Goal: Information Seeking & Learning: Learn about a topic

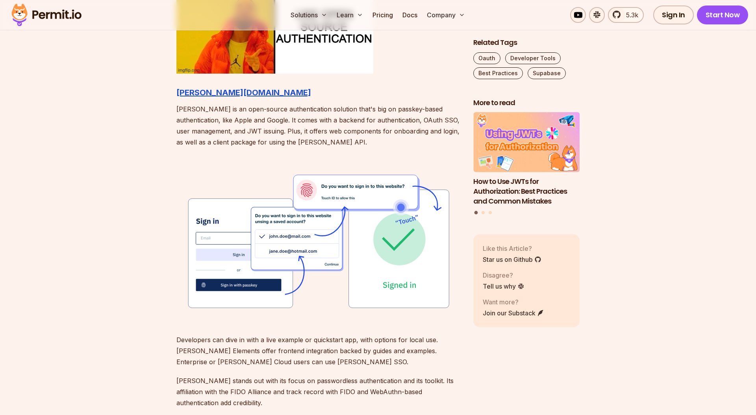
scroll to position [952, 0]
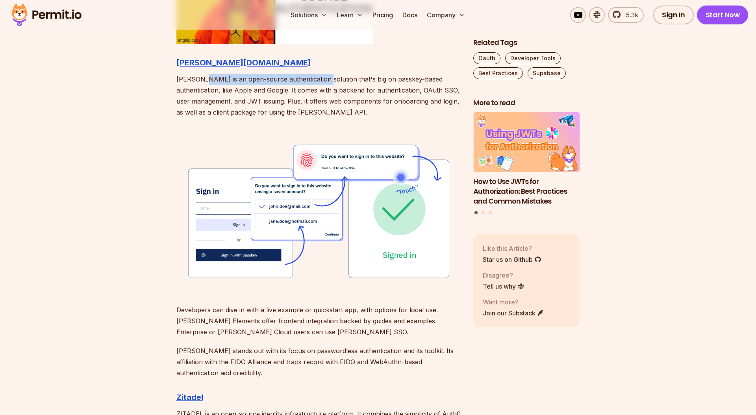
drag, startPoint x: 202, startPoint y: 77, endPoint x: 322, endPoint y: 79, distance: 120.9
click at [322, 79] on p "[PERSON_NAME] is an open-source authentication solution that's big on passkey-b…" at bounding box center [318, 96] width 284 height 44
click at [367, 79] on p "[PERSON_NAME] is an open-source authentication solution that's big on passkey-b…" at bounding box center [318, 96] width 284 height 44
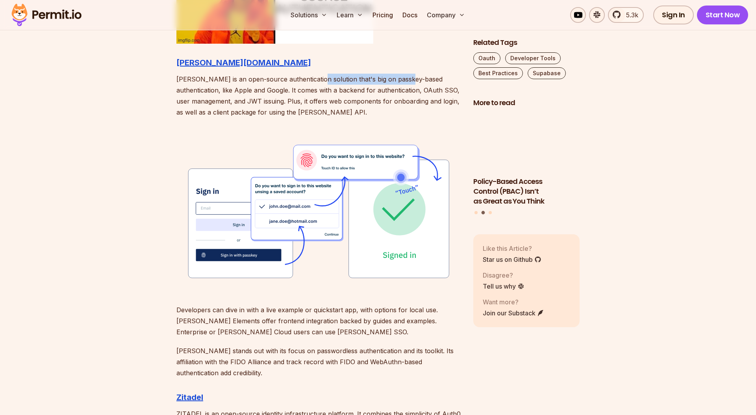
drag, startPoint x: 315, startPoint y: 75, endPoint x: 405, endPoint y: 81, distance: 90.8
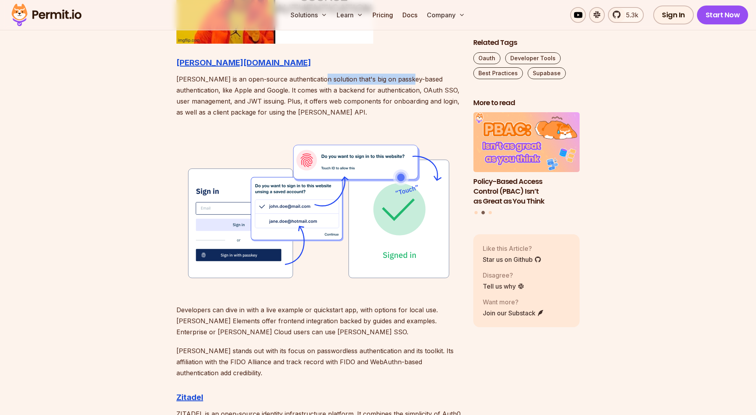
click at [405, 81] on p "[PERSON_NAME] is an open-source authentication solution that's big on passkey-b…" at bounding box center [318, 96] width 284 height 44
click at [274, 91] on p "[PERSON_NAME] is an open-source authentication solution that's big on passkey-b…" at bounding box center [318, 96] width 284 height 44
drag, startPoint x: 180, startPoint y: 89, endPoint x: 239, endPoint y: 89, distance: 59.5
click at [239, 89] on p "[PERSON_NAME] is an open-source authentication solution that's big on passkey-b…" at bounding box center [318, 96] width 284 height 44
click at [302, 93] on p "[PERSON_NAME] is an open-source authentication solution that's big on passkey-b…" at bounding box center [318, 96] width 284 height 44
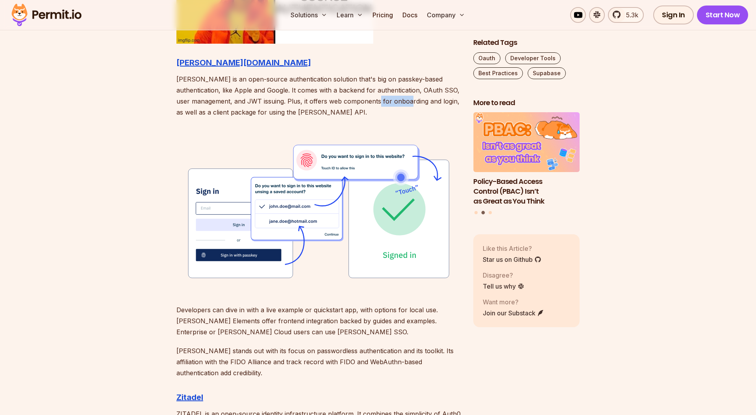
drag, startPoint x: 389, startPoint y: 101, endPoint x: 419, endPoint y: 100, distance: 29.9
click at [419, 100] on p "[PERSON_NAME] is an open-source authentication solution that's big on passkey-b…" at bounding box center [318, 96] width 284 height 44
click at [254, 100] on p "[PERSON_NAME] is an open-source authentication solution that's big on passkey-b…" at bounding box center [318, 96] width 284 height 44
drag, startPoint x: 183, startPoint y: 101, endPoint x: 262, endPoint y: 101, distance: 78.7
click at [262, 101] on p "[PERSON_NAME] is an open-source authentication solution that's big on passkey-b…" at bounding box center [318, 96] width 284 height 44
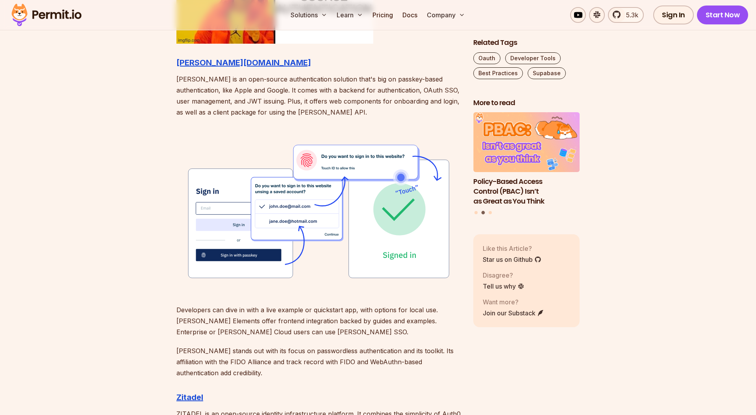
click at [292, 102] on p "[PERSON_NAME] is an open-source authentication solution that's big on passkey-b…" at bounding box center [318, 96] width 284 height 44
drag, startPoint x: 264, startPoint y: 101, endPoint x: 294, endPoint y: 101, distance: 29.9
click at [294, 101] on p "[PERSON_NAME] is an open-source authentication solution that's big on passkey-b…" at bounding box center [318, 96] width 284 height 44
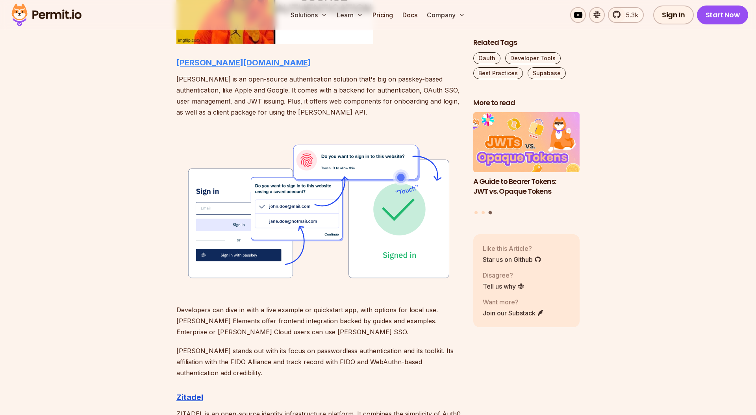
click at [198, 60] on strong "[PERSON_NAME][DOMAIN_NAME]" at bounding box center [243, 62] width 135 height 9
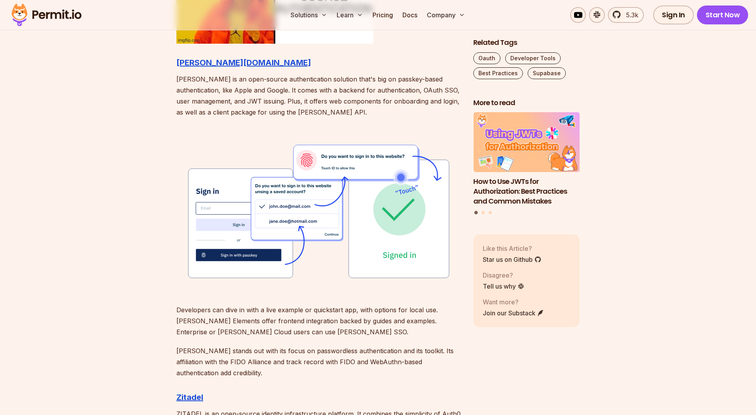
click at [219, 82] on p "[PERSON_NAME] is an open-source authentication solution that's big on passkey-b…" at bounding box center [318, 96] width 284 height 44
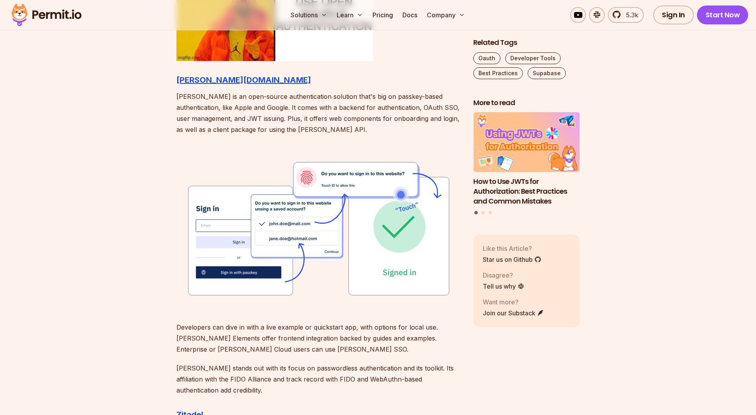
scroll to position [932, 0]
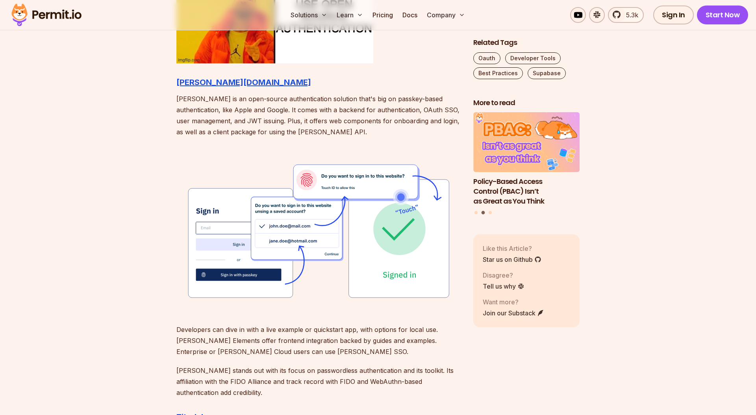
click at [219, 112] on p "[PERSON_NAME] is an open-source authentication solution that's big on passkey-b…" at bounding box center [318, 115] width 284 height 44
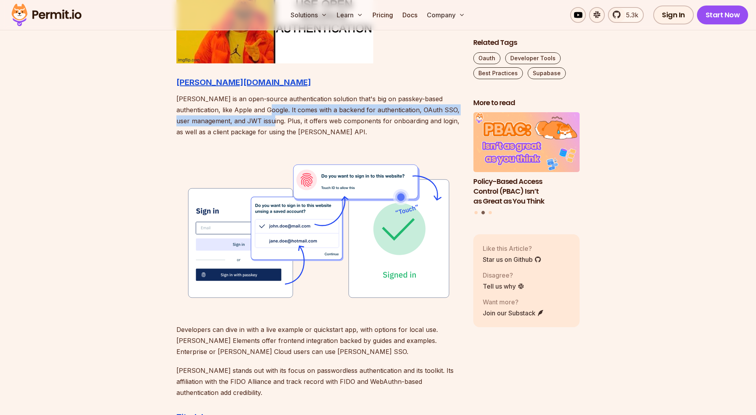
drag, startPoint x: 246, startPoint y: 110, endPoint x: 280, endPoint y: 124, distance: 36.9
click at [280, 124] on p "[PERSON_NAME] is an open-source authentication solution that's big on passkey-b…" at bounding box center [318, 115] width 284 height 44
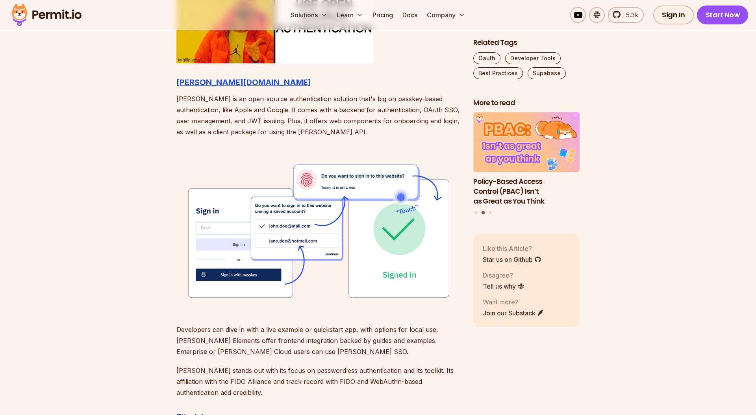
click at [315, 124] on p "[PERSON_NAME] is an open-source authentication solution that's big on passkey-b…" at bounding box center [318, 115] width 284 height 44
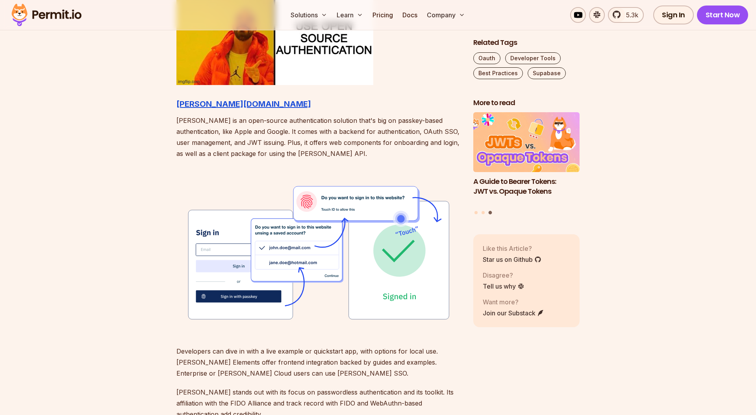
scroll to position [855, 0]
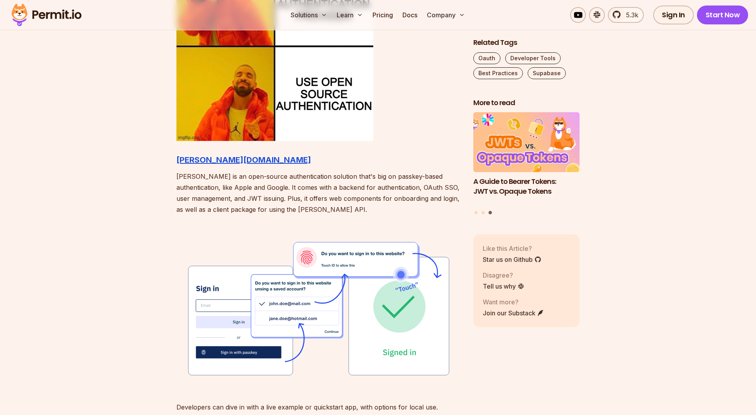
click at [256, 188] on p "[PERSON_NAME] is an open-source authentication solution that's big on passkey-b…" at bounding box center [318, 193] width 284 height 44
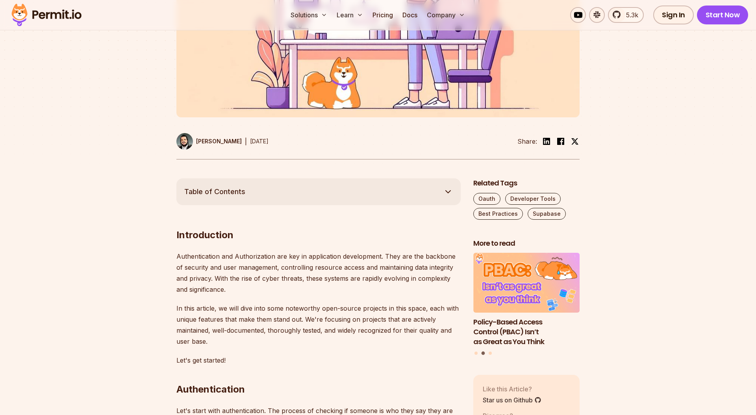
scroll to position [209, 0]
